Goal: Navigation & Orientation: Find specific page/section

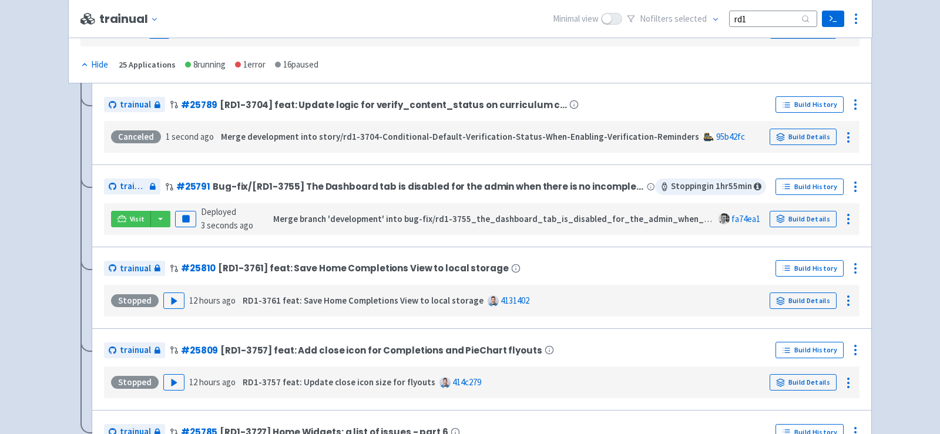
scroll to position [231, 0]
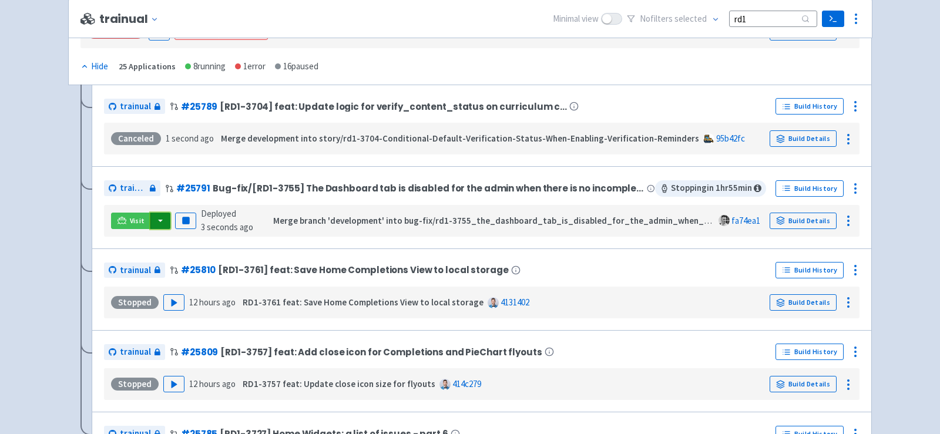
click at [159, 221] on button "button" at bounding box center [160, 221] width 20 height 16
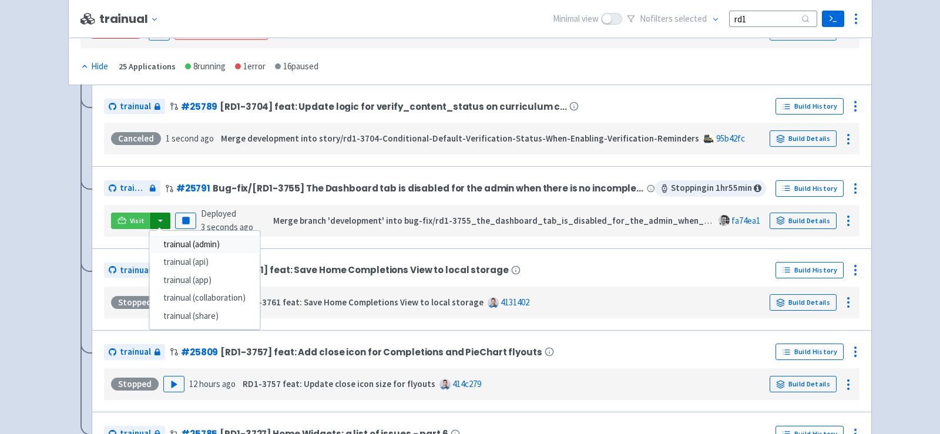
click at [218, 240] on link "trainual (admin)" at bounding box center [204, 245] width 110 height 18
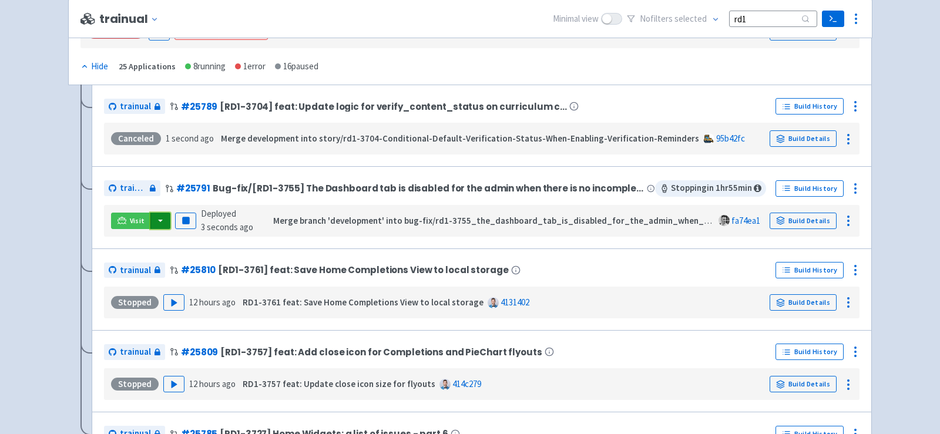
click at [157, 216] on button "button" at bounding box center [160, 221] width 20 height 16
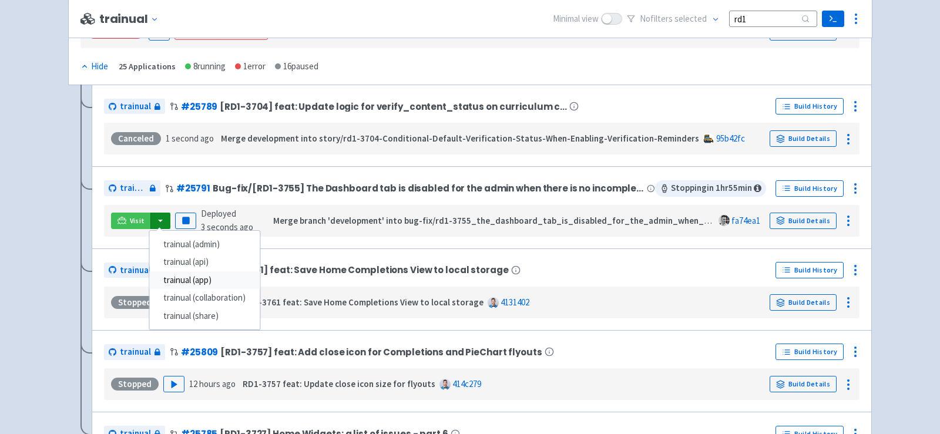
click at [202, 277] on link "trainual (app)" at bounding box center [204, 281] width 110 height 18
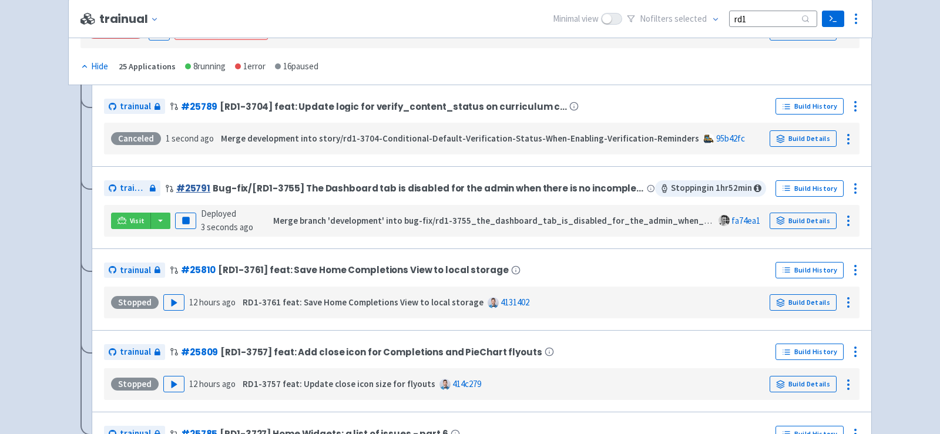
click at [204, 186] on link "# 25791" at bounding box center [193, 188] width 34 height 12
click at [158, 218] on button "button" at bounding box center [160, 221] width 20 height 16
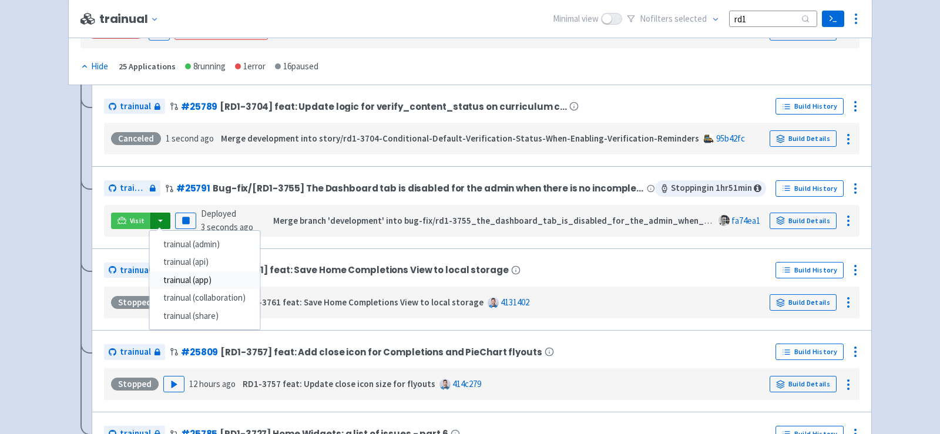
click at [215, 274] on link "trainual (app)" at bounding box center [204, 281] width 110 height 18
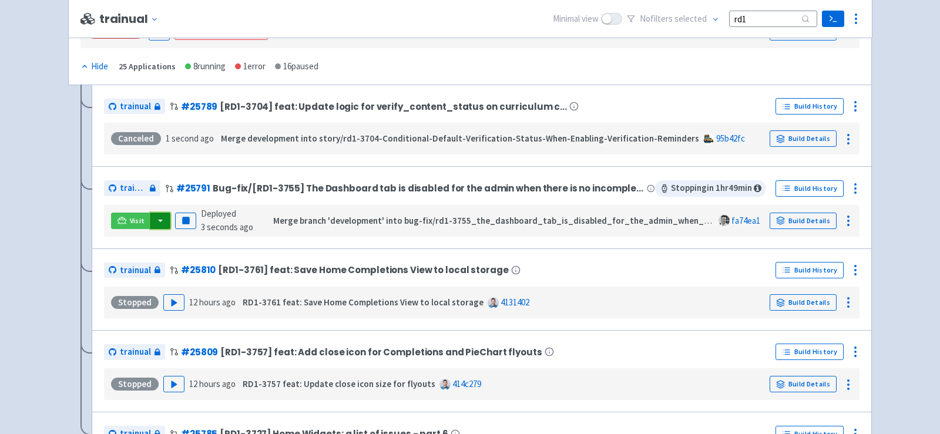
click at [162, 223] on button "button" at bounding box center [160, 221] width 20 height 16
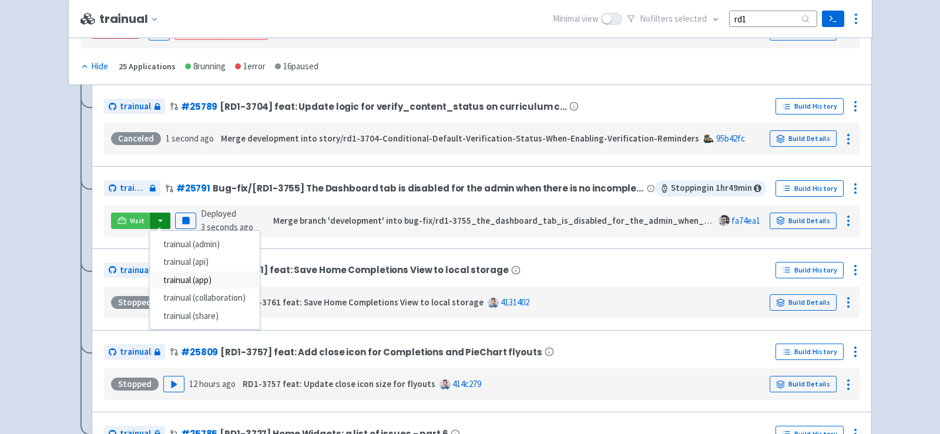
click at [207, 278] on link "trainual (app)" at bounding box center [204, 281] width 110 height 18
